Goal: Transaction & Acquisition: Purchase product/service

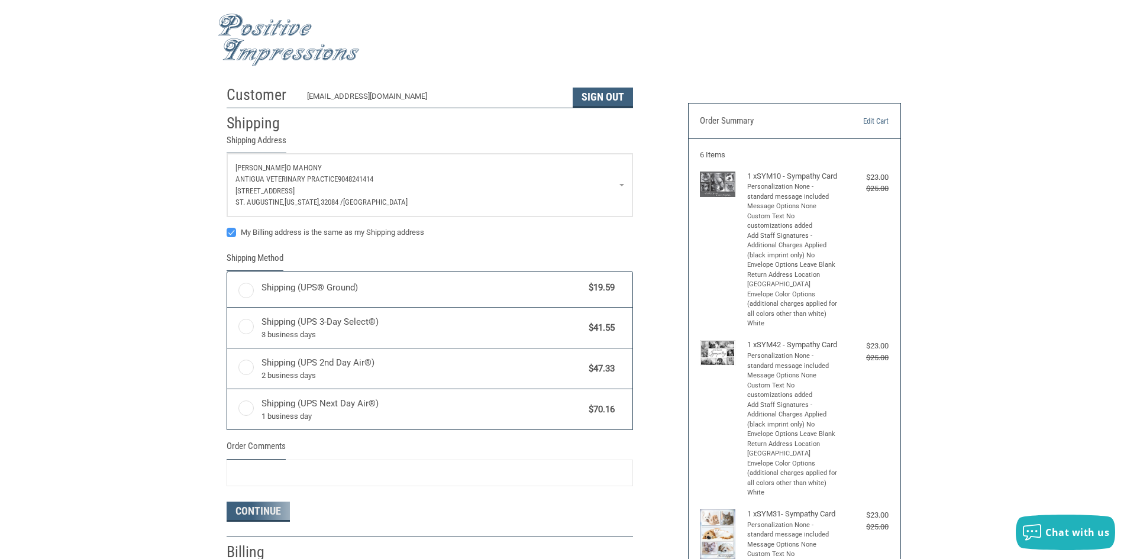
radio input "true"
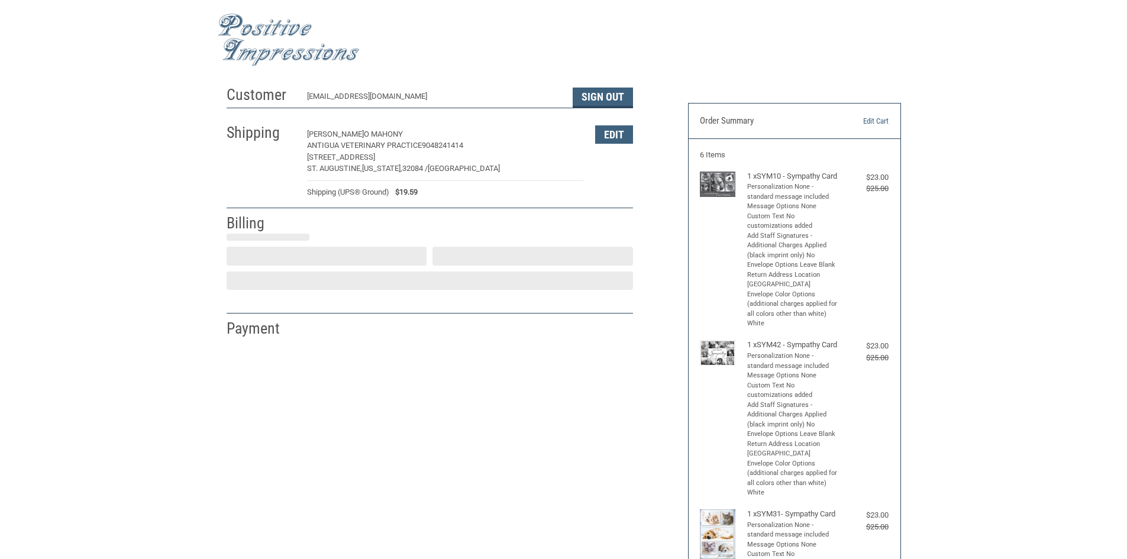
select select "US"
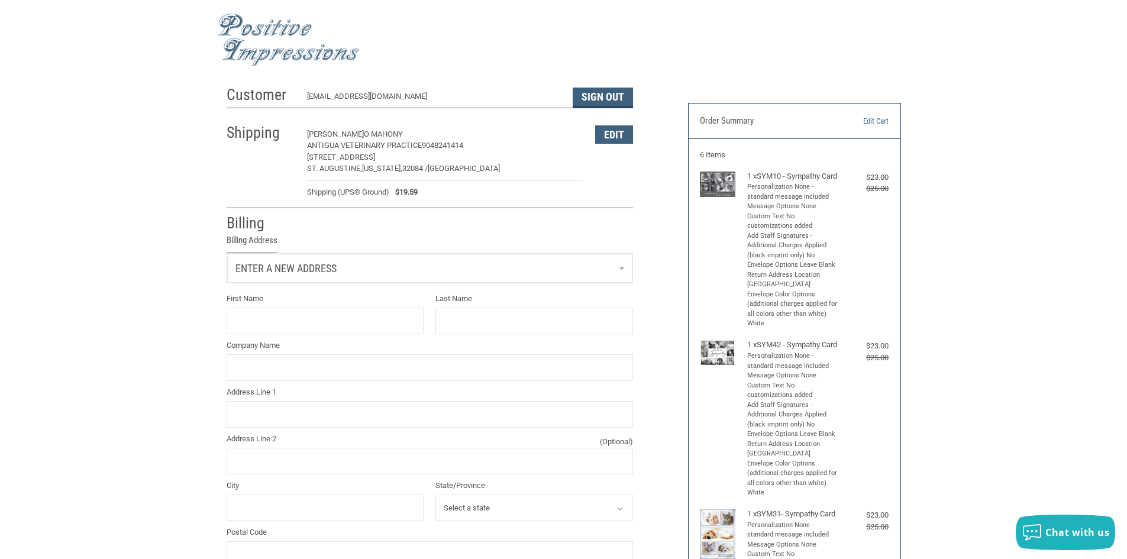
click at [457, 277] on link "Enter a new address" at bounding box center [429, 268] width 405 height 29
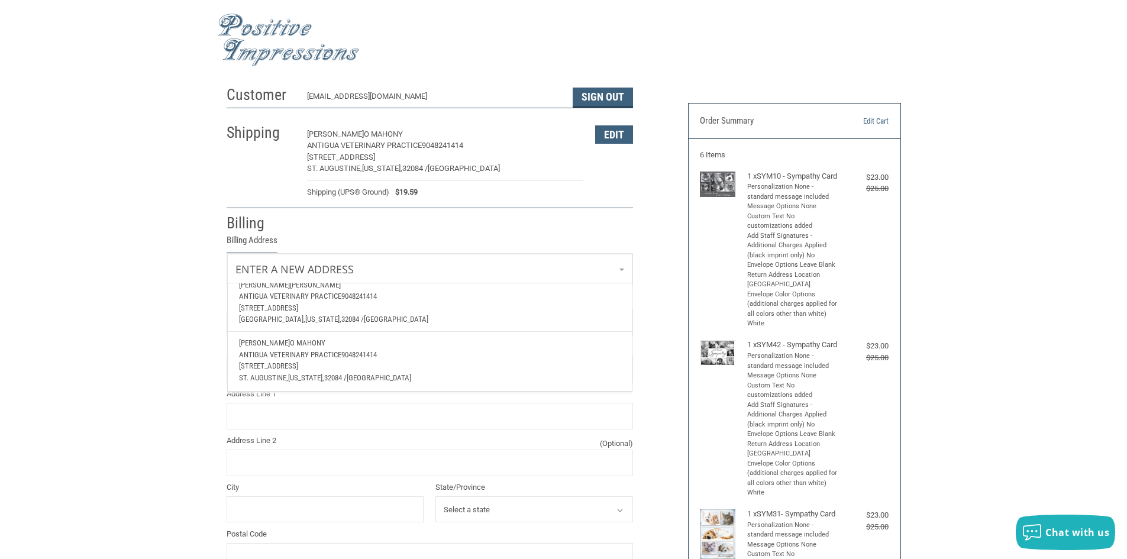
scroll to position [101, 0]
click at [407, 372] on p "ST. [GEOGRAPHIC_DATA], [US_STATE], 32084 / [GEOGRAPHIC_DATA]" at bounding box center [429, 378] width 381 height 12
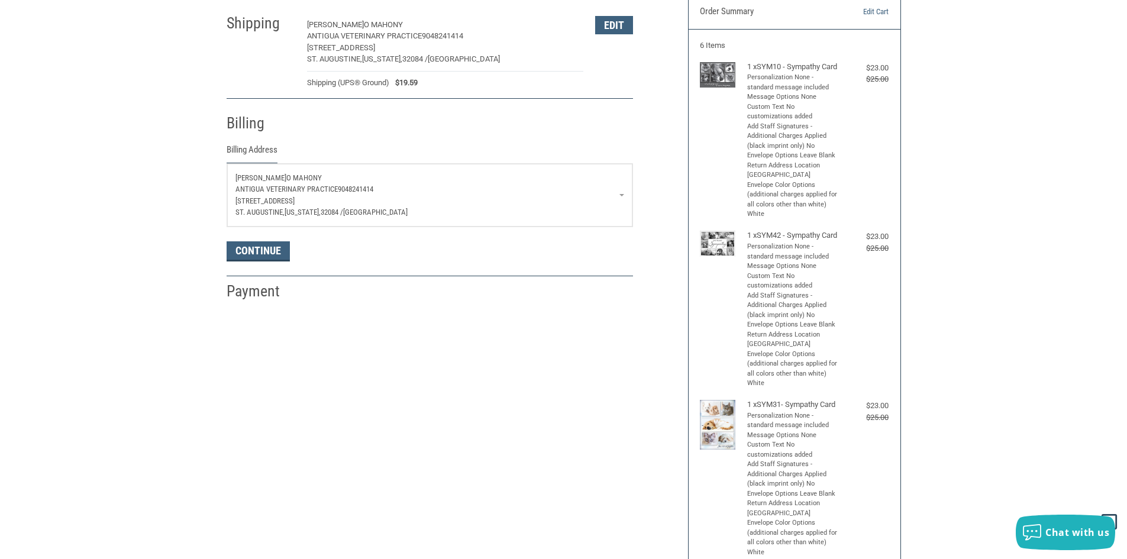
scroll to position [178, 0]
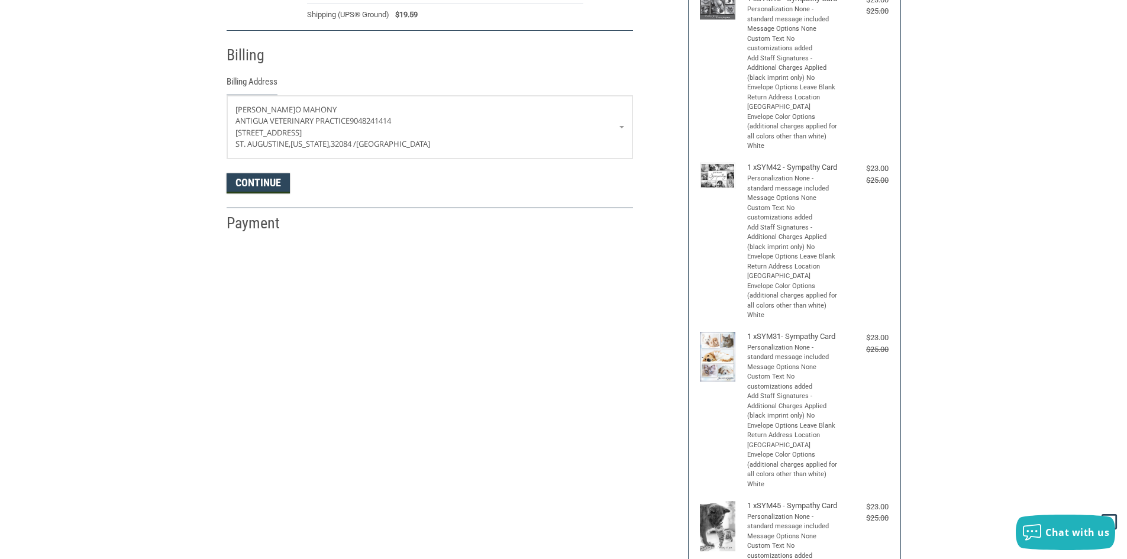
click at [266, 181] on button "Continue" at bounding box center [258, 183] width 63 height 20
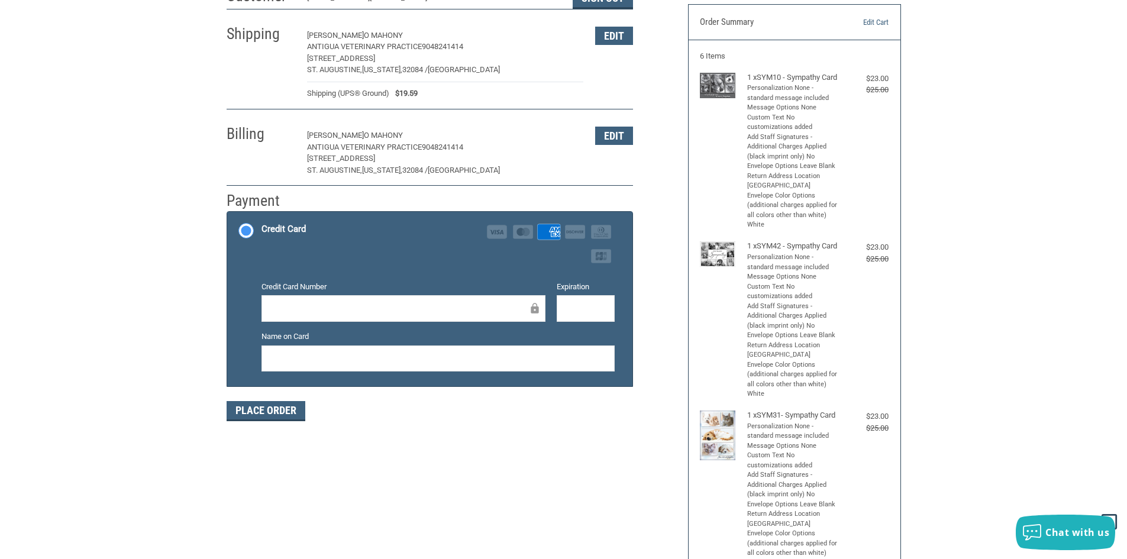
scroll to position [0, 0]
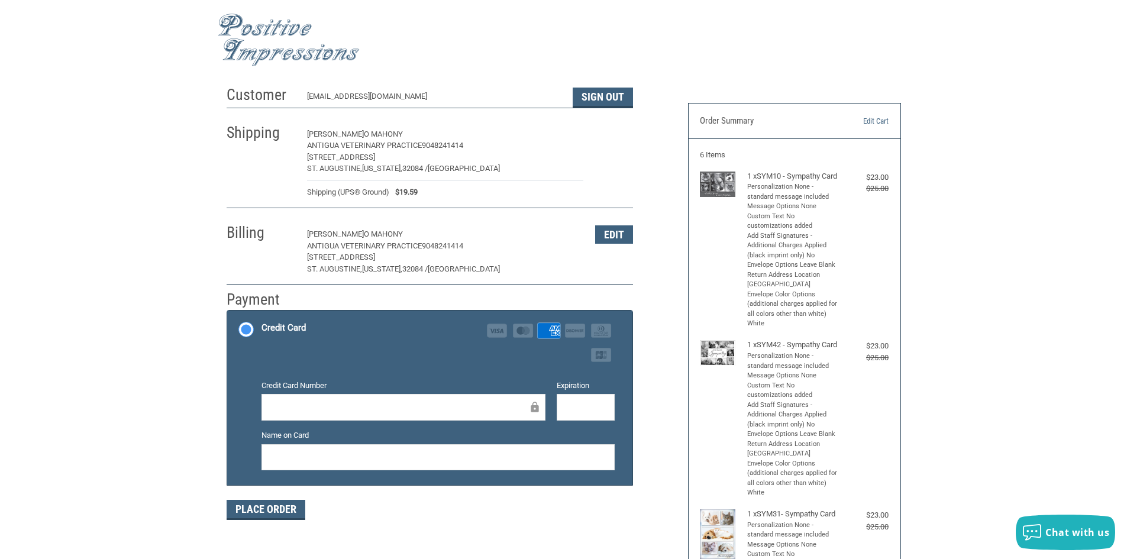
click at [615, 136] on button "Edit" at bounding box center [614, 134] width 38 height 18
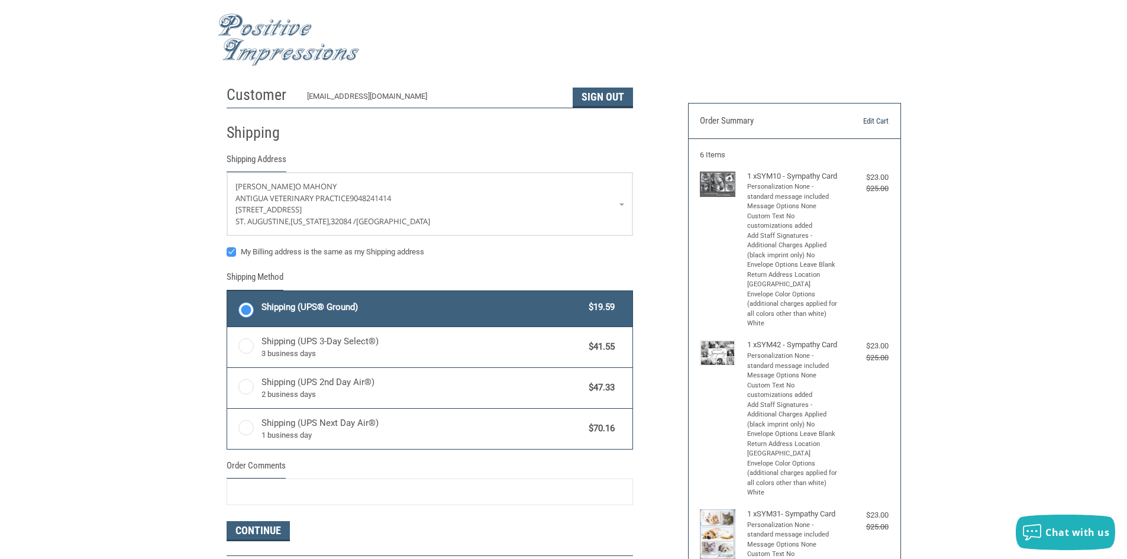
click at [870, 120] on link "Edit Cart" at bounding box center [858, 121] width 60 height 12
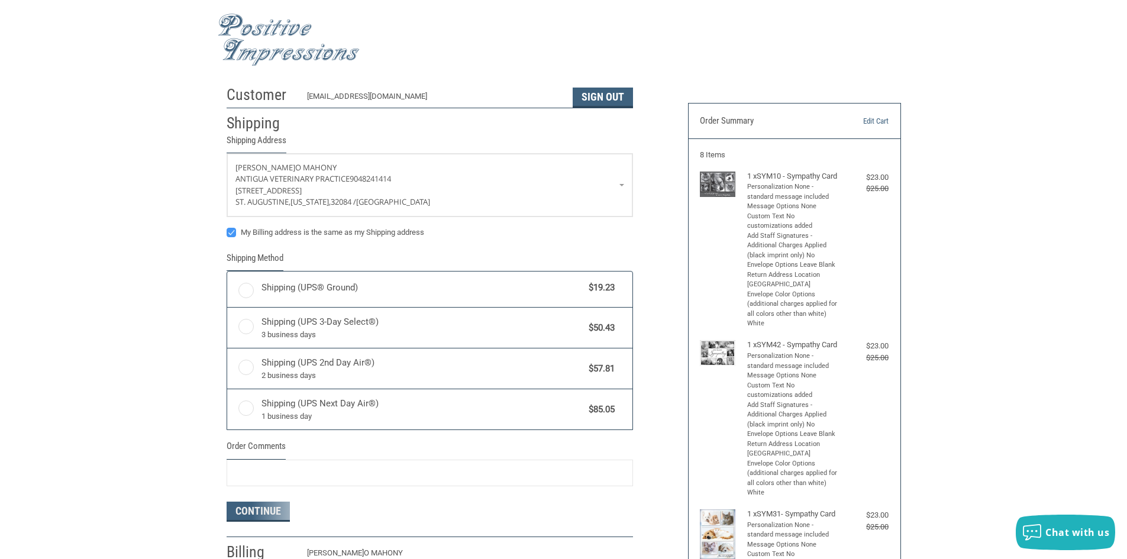
radio input "true"
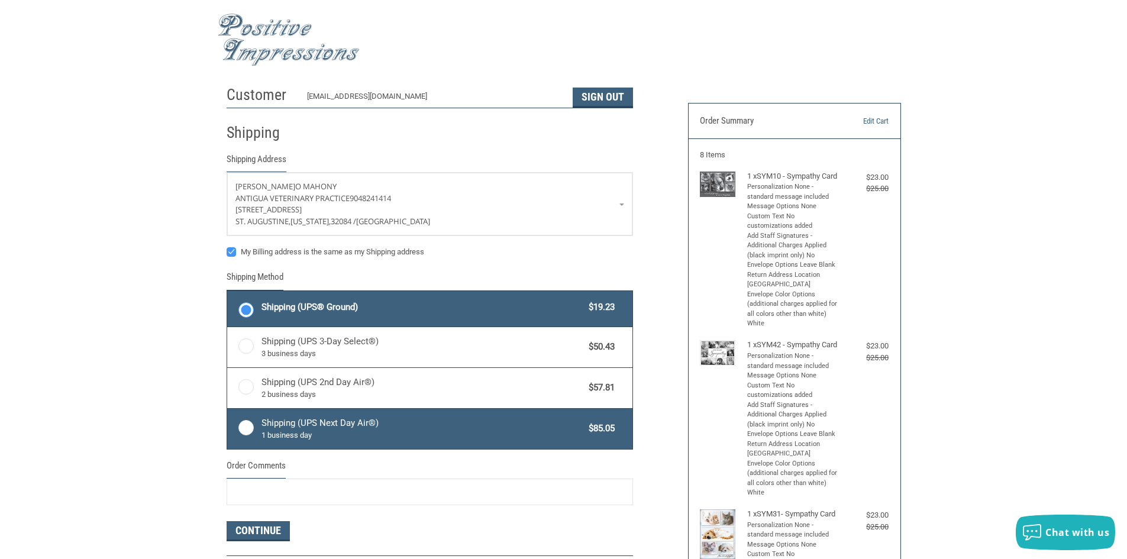
drag, startPoint x: 262, startPoint y: 420, endPoint x: 262, endPoint y: 429, distance: 8.9
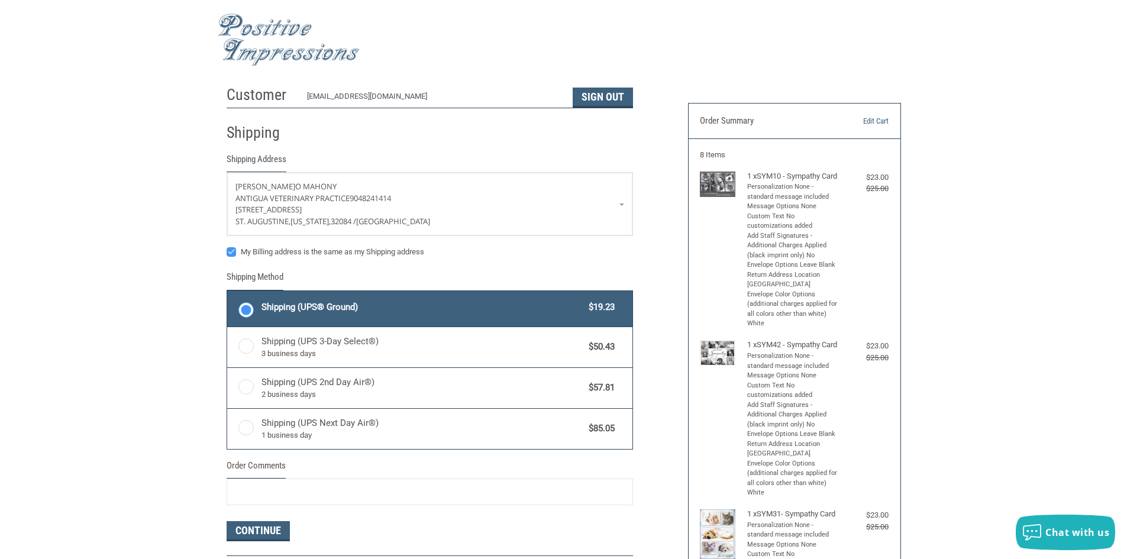
drag, startPoint x: 262, startPoint y: 429, endPoint x: 353, endPoint y: 522, distance: 129.7
click at [353, 523] on div "Continue" at bounding box center [430, 531] width 407 height 20
click at [256, 534] on button "Continue" at bounding box center [258, 531] width 63 height 20
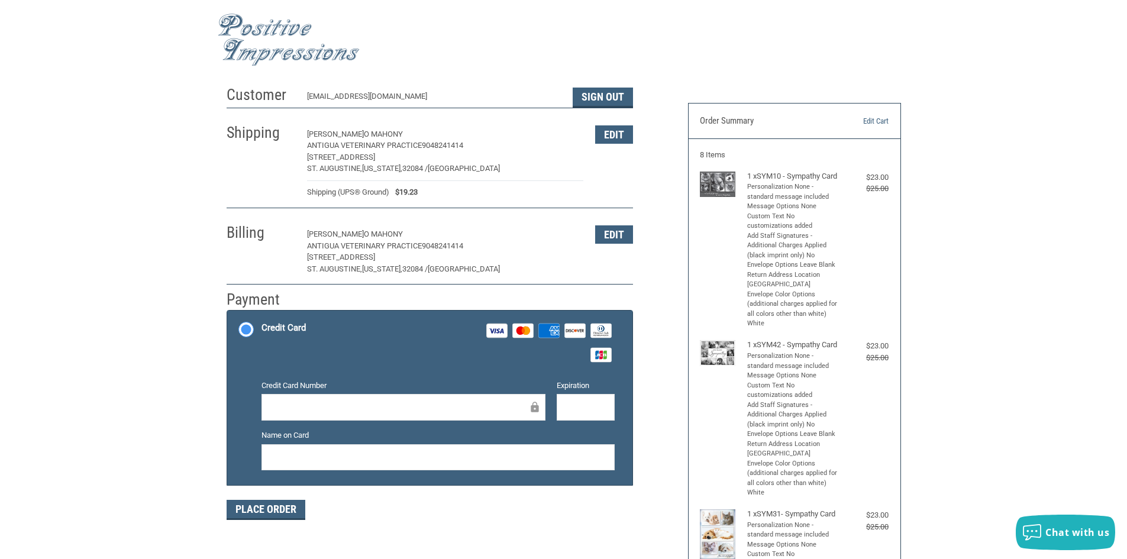
click at [341, 398] on div at bounding box center [404, 407] width 284 height 27
click at [249, 514] on button "Place Order" at bounding box center [266, 510] width 79 height 20
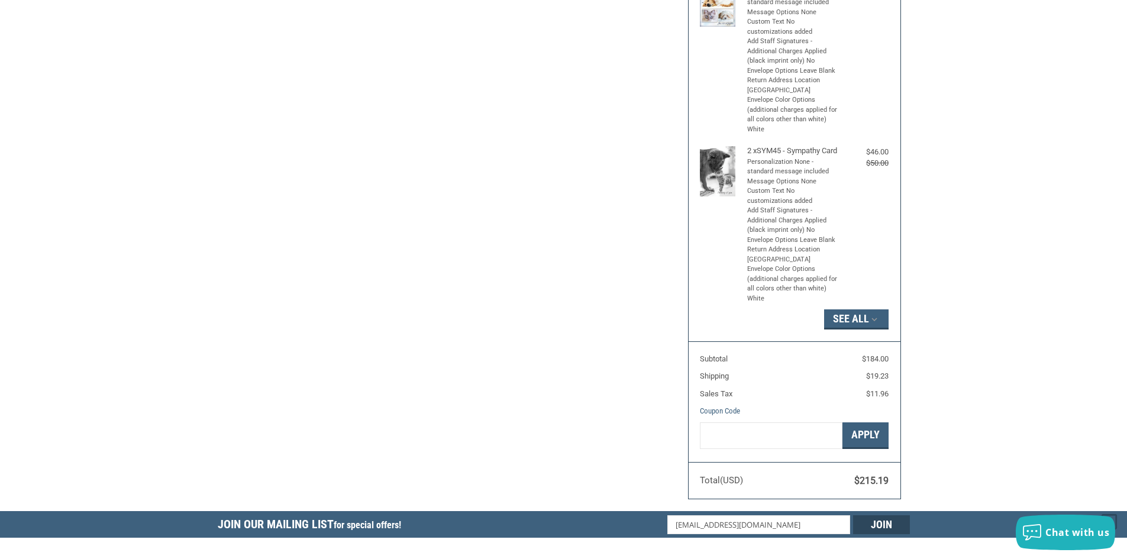
scroll to position [122, 0]
